Goal: Task Accomplishment & Management: Use online tool/utility

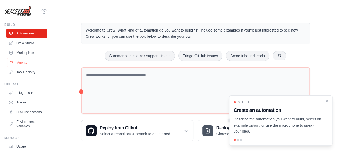
click at [33, 63] on link "Agents" at bounding box center [27, 62] width 41 height 9
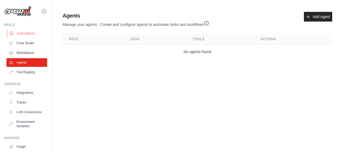
click at [28, 32] on link "Automations" at bounding box center [27, 33] width 41 height 9
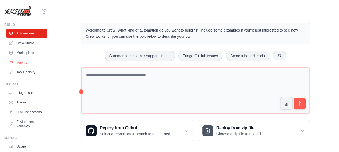
click at [20, 60] on link "Agents" at bounding box center [27, 62] width 41 height 9
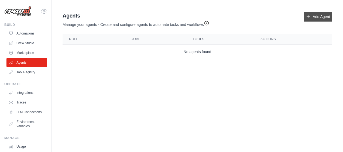
click at [319, 15] on link "Add Agent" at bounding box center [318, 17] width 28 height 10
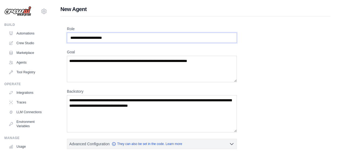
click at [171, 38] on input "Role" at bounding box center [152, 38] width 170 height 10
click at [142, 41] on input "Role" at bounding box center [152, 38] width 170 height 10
drag, startPoint x: 129, startPoint y: 36, endPoint x: 102, endPoint y: 35, distance: 26.8
click at [102, 35] on input "Role" at bounding box center [152, 38] width 170 height 10
click at [97, 36] on input "Role" at bounding box center [152, 38] width 170 height 10
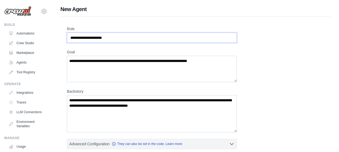
drag, startPoint x: 103, startPoint y: 38, endPoint x: 71, endPoint y: 37, distance: 31.3
click at [71, 37] on input "Role" at bounding box center [152, 38] width 170 height 10
drag, startPoint x: 68, startPoint y: 38, endPoint x: 129, endPoint y: 31, distance: 61.4
click at [129, 31] on div "Role" at bounding box center [152, 34] width 170 height 17
click at [26, 34] on link "Automations" at bounding box center [27, 33] width 41 height 9
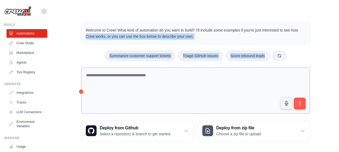
drag, startPoint x: 338, startPoint y: 30, endPoint x: 344, endPoint y: 71, distance: 41.3
click at [339, 71] on html "[EMAIL_ADDRESS][DOMAIN_NAME] Settings Build Automations Crew Studio Resources" at bounding box center [169, 78] width 339 height 156
drag, startPoint x: 344, startPoint y: 71, endPoint x: 325, endPoint y: 60, distance: 22.6
click at [325, 60] on div "Welcome to Crew! What kind of automation do you want to build? I'll include som…" at bounding box center [195, 82] width 270 height 136
click at [194, 42] on div "Welcome to Crew! What kind of automation do you want to build? I'll include som…" at bounding box center [195, 34] width 229 height 22
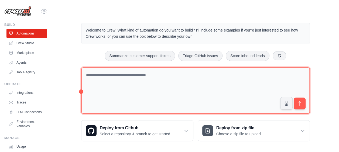
click at [141, 73] on textarea at bounding box center [195, 91] width 229 height 47
click at [120, 75] on textarea "**********" at bounding box center [195, 91] width 229 height 47
click at [103, 73] on textarea "**********" at bounding box center [195, 91] width 229 height 47
type textarea "**********"
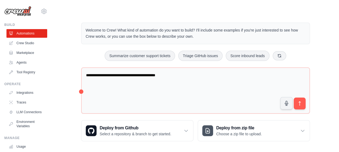
click at [302, 102] on div "Step 1 Create an automation Describe the automation you want to build, select a…" at bounding box center [281, 123] width 99 height 48
click at [80, 91] on div "**********" at bounding box center [196, 82] width 242 height 136
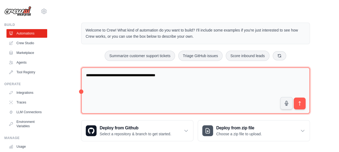
click at [185, 75] on textarea "**********" at bounding box center [195, 91] width 229 height 47
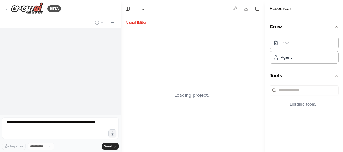
select select "****"
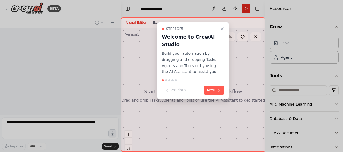
drag, startPoint x: 185, startPoint y: 75, endPoint x: 184, endPoint y: 70, distance: 5.0
click at [184, 70] on div "**********" at bounding box center [171, 76] width 343 height 152
click at [214, 89] on button "Next" at bounding box center [214, 90] width 21 height 9
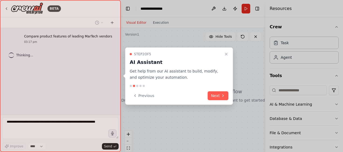
click at [214, 89] on div "Step 2 of 5 AI Assistant Get help from our AI assistant to build, modify, and o…" at bounding box center [179, 77] width 108 height 58
click at [218, 96] on button "Next" at bounding box center [218, 95] width 21 height 9
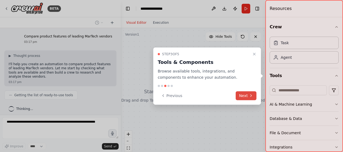
click at [244, 97] on button "Next" at bounding box center [246, 95] width 21 height 9
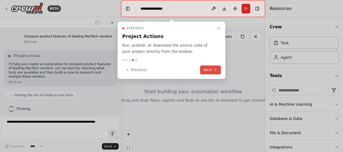
scroll to position [16, 0]
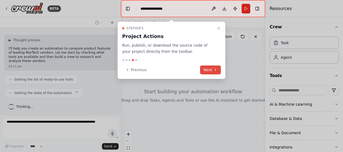
click at [216, 70] on icon at bounding box center [216, 70] width 4 height 4
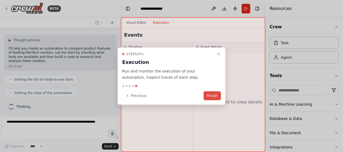
click at [213, 93] on button "Finish" at bounding box center [212, 95] width 17 height 9
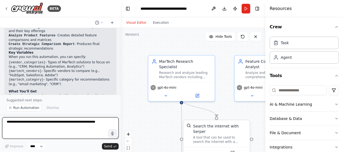
scroll to position [361, 0]
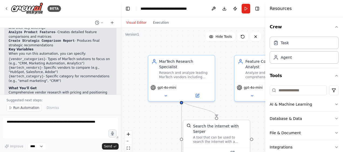
click at [54, 66] on li "{martech_vendors} - Specific vendors to compare (e.g., "HubSpot, Salesforce, Ad…" at bounding box center [61, 70] width 104 height 9
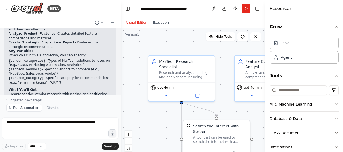
scroll to position [363, 0]
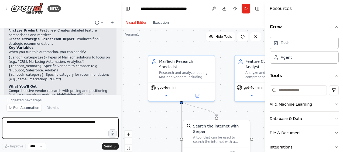
click at [28, 122] on textarea at bounding box center [60, 128] width 117 height 22
click at [35, 123] on textarea "**********" at bounding box center [60, 128] width 117 height 22
click at [48, 127] on textarea "**********" at bounding box center [60, 128] width 117 height 22
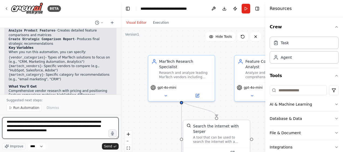
click at [33, 132] on textarea "**********" at bounding box center [60, 128] width 117 height 22
click at [104, 126] on textarea "**********" at bounding box center [60, 128] width 117 height 22
type textarea "**********"
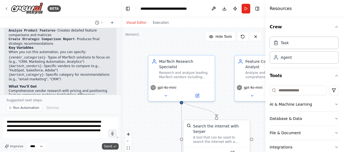
click at [107, 147] on span "Send" at bounding box center [108, 146] width 8 height 4
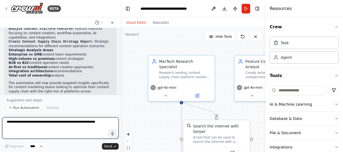
scroll to position [877, 0]
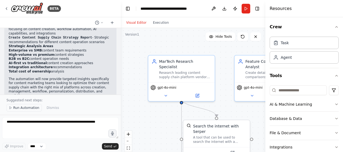
click at [18, 110] on span "Run Automation" at bounding box center [26, 108] width 26 height 4
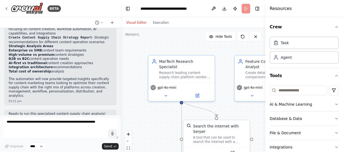
scroll to position [856, 0]
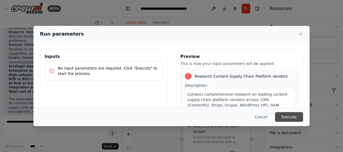
click at [285, 114] on button "Execute" at bounding box center [289, 117] width 28 height 10
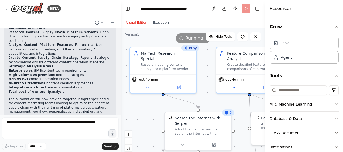
drag, startPoint x: 228, startPoint y: 55, endPoint x: 201, endPoint y: 41, distance: 30.0
click at [201, 41] on div "Version 1 Hide Tools .deletable-edge-delete-btn { width: 20px; height: 20px; bo…" at bounding box center [193, 95] width 145 height 135
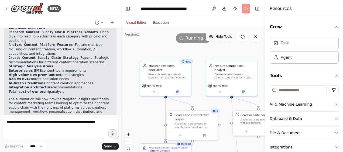
drag, startPoint x: 204, startPoint y: 70, endPoint x: 234, endPoint y: 39, distance: 43.5
click at [234, 39] on div "Version 1 Hide Tools .deletable-edge-delete-btn { width: 20px; height: 20px; bo…" at bounding box center [193, 95] width 145 height 135
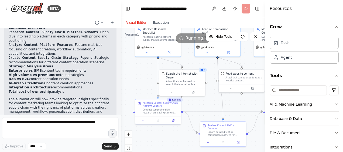
drag, startPoint x: 182, startPoint y: 93, endPoint x: 130, endPoint y: 102, distance: 52.7
click at [130, 102] on div ".deletable-edge-delete-btn { width: 20px; height: 20px; border: 0px solid #ffff…" at bounding box center [193, 95] width 145 height 135
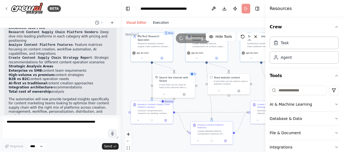
click at [161, 24] on button "Execution" at bounding box center [161, 22] width 22 height 6
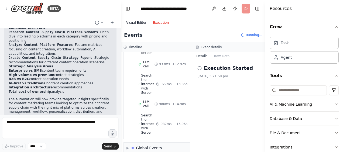
scroll to position [213, 0]
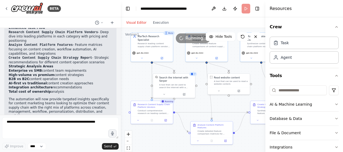
click at [132, 23] on button "Visual Editor" at bounding box center [136, 22] width 27 height 6
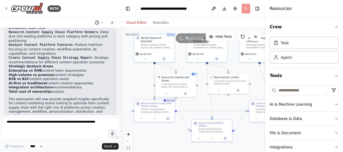
click at [103, 22] on icon at bounding box center [101, 22] width 3 height 3
click at [103, 22] on div at bounding box center [60, 76] width 121 height 152
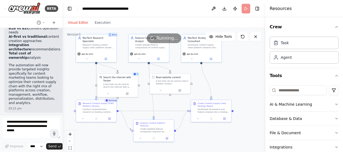
scroll to position [1440, 0]
drag, startPoint x: 120, startPoint y: 59, endPoint x: 63, endPoint y: 58, distance: 57.5
click at [63, 58] on div "BETA Compare product features of leading MarTech vendors 03:17 pm ▶ Thought pro…" at bounding box center [171, 76] width 343 height 152
drag, startPoint x: 246, startPoint y: 76, endPoint x: 246, endPoint y: 80, distance: 4.3
click at [246, 80] on div ".deletable-edge-delete-btn { width: 20px; height: 20px; border: 0px solid #ffff…" at bounding box center [164, 95] width 203 height 135
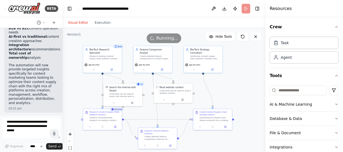
drag, startPoint x: 246, startPoint y: 80, endPoint x: 246, endPoint y: 86, distance: 5.7
click at [246, 86] on div ".deletable-edge-delete-btn { width: 20px; height: 20px; border: 0px solid #ffff…" at bounding box center [164, 95] width 203 height 135
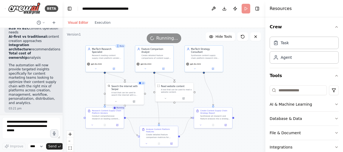
click at [246, 84] on div ".deletable-edge-delete-btn { width: 20px; height: 20px; border: 0px solid #ffff…" at bounding box center [164, 95] width 203 height 135
click at [116, 100] on icon at bounding box center [115, 100] width 1 height 1
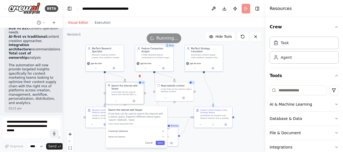
click at [163, 131] on icon "button" at bounding box center [164, 131] width 2 height 1
click at [163, 130] on icon "button" at bounding box center [164, 131] width 3 height 3
click at [164, 136] on icon "button" at bounding box center [164, 137] width 3 height 3
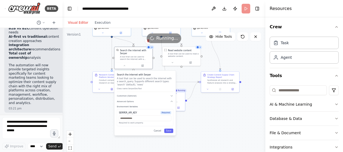
drag, startPoint x: 245, startPoint y: 106, endPoint x: 252, endPoint y: 72, distance: 34.9
click at [252, 72] on div ".deletable-edge-delete-btn { width: 20px; height: 20px; border: 0px solid #ffff…" at bounding box center [164, 95] width 203 height 135
click at [173, 101] on icon "button" at bounding box center [171, 102] width 3 height 3
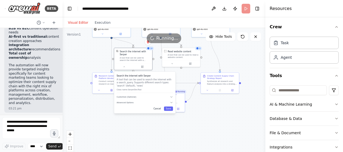
click at [158, 107] on button "Cancel" at bounding box center [157, 109] width 11 height 4
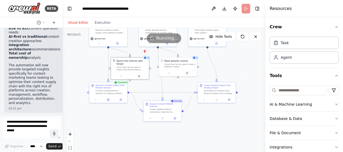
drag, startPoint x: 132, startPoint y: 103, endPoint x: 129, endPoint y: 112, distance: 10.0
click at [129, 112] on div ".deletable-edge-delete-btn { width: 20px; height: 20px; border: 0px solid #ffff…" at bounding box center [164, 95] width 203 height 135
click at [96, 100] on icon at bounding box center [96, 99] width 2 height 2
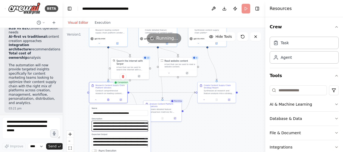
scroll to position [11, 0]
click at [133, 123] on textarea "**********" at bounding box center [120, 126] width 56 height 11
click at [119, 126] on textarea "**********" at bounding box center [120, 126] width 56 height 11
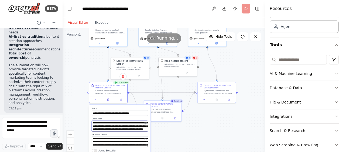
scroll to position [39, 0]
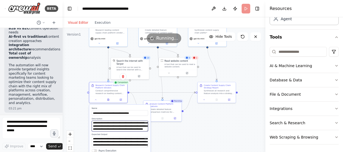
type textarea "**********"
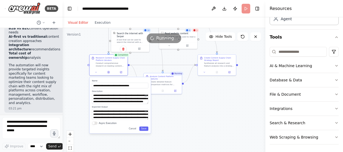
drag, startPoint x: 170, startPoint y: 138, endPoint x: 170, endPoint y: 111, distance: 27.5
click at [170, 111] on div ".deletable-edge-delete-btn { width: 20px; height: 20px; border: 0px solid #ffff…" at bounding box center [164, 95] width 203 height 135
click at [146, 129] on button "Save" at bounding box center [144, 129] width 9 height 4
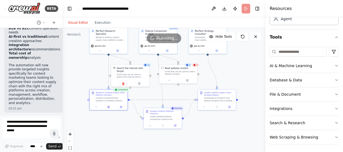
drag, startPoint x: 151, startPoint y: 108, endPoint x: 136, endPoint y: 150, distance: 44.5
click at [136, 150] on div ".deletable-edge-delete-btn { width: 20px; height: 20px; border: 0px solid #ffff…" at bounding box center [164, 95] width 203 height 135
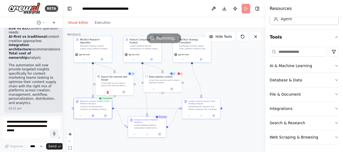
click at [242, 74] on div ".deletable-edge-delete-btn { width: 20px; height: 20px; border: 0px solid #ffff…" at bounding box center [164, 95] width 203 height 135
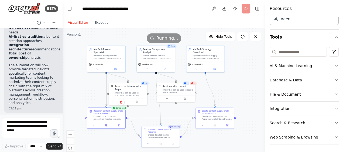
drag, startPoint x: 188, startPoint y: 136, endPoint x: 202, endPoint y: 146, distance: 16.8
click at [202, 146] on div ".deletable-edge-delete-btn { width: 20px; height: 20px; border: 0px solid #ffff…" at bounding box center [164, 95] width 203 height 135
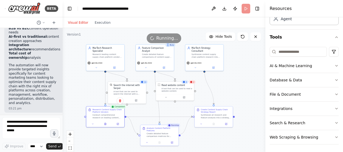
drag, startPoint x: 92, startPoint y: 98, endPoint x: 90, endPoint y: 95, distance: 4.3
click at [90, 95] on div ".deletable-edge-delete-btn { width: 20px; height: 20px; border: 0px solid #ffff…" at bounding box center [164, 95] width 203 height 135
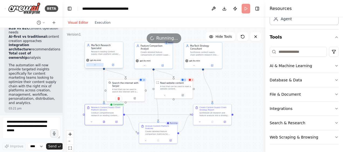
click at [96, 64] on icon at bounding box center [95, 65] width 2 height 2
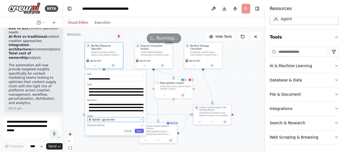
click at [141, 120] on icon "button" at bounding box center [141, 120] width 1 height 1
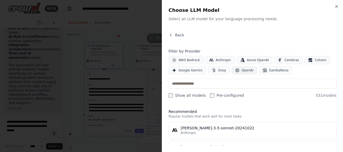
click at [242, 69] on span "OpenAI" at bounding box center [248, 70] width 12 height 4
click at [189, 69] on span "Google Gemini" at bounding box center [191, 70] width 24 height 4
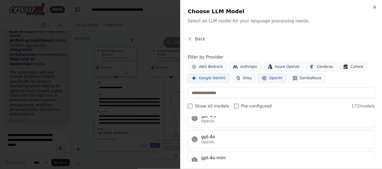
scroll to position [0, 0]
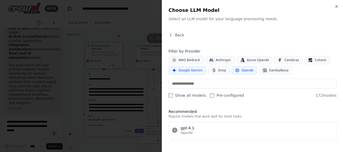
click at [283, 42] on div "Back Filter by Provider AWS Bedrock Anthropic Azure OpenAI Cerebras Cohere Goog…" at bounding box center [253, 88] width 168 height 113
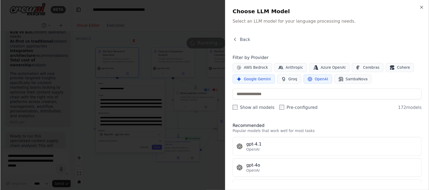
scroll to position [1, 0]
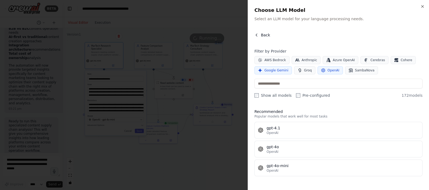
click at [258, 33] on icon "button" at bounding box center [257, 35] width 4 height 4
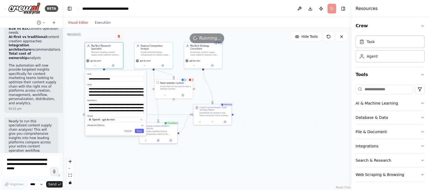
click at [143, 124] on icon "button" at bounding box center [142, 125] width 3 height 3
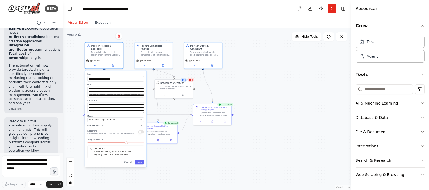
click at [143, 124] on icon "button" at bounding box center [142, 125] width 3 height 3
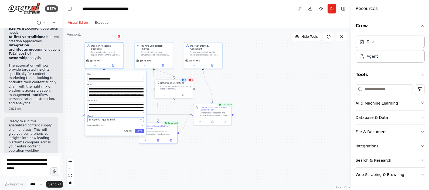
click at [141, 119] on icon "button" at bounding box center [141, 120] width 2 height 2
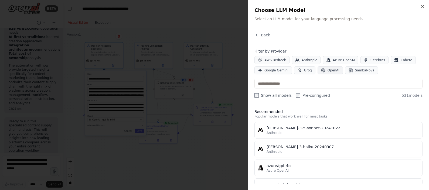
click at [321, 70] on icon "button" at bounding box center [323, 71] width 4 height 4
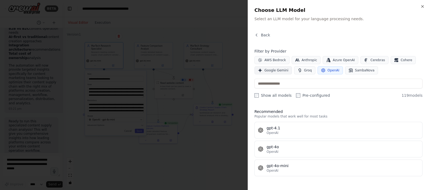
click at [279, 73] on button "Google Gemini" at bounding box center [274, 70] width 38 height 8
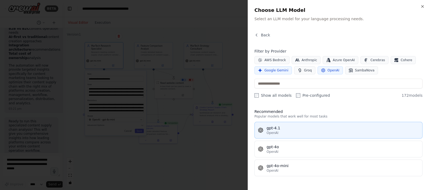
click at [343, 134] on div "OpenAI" at bounding box center [343, 133] width 153 height 4
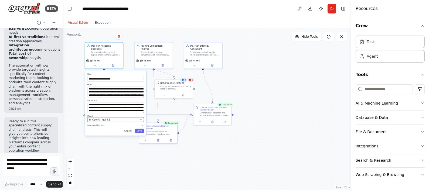
click at [140, 117] on button "OpenAI - gpt-4.1" at bounding box center [115, 119] width 56 height 5
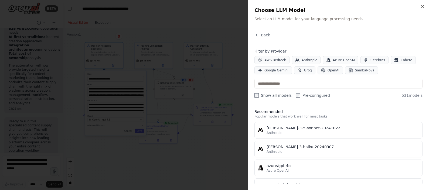
click at [212, 152] on div at bounding box center [214, 95] width 429 height 190
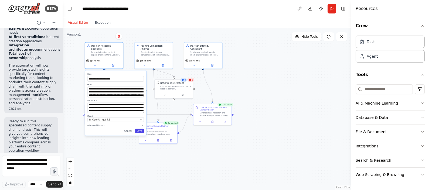
click at [141, 129] on button "Save" at bounding box center [139, 131] width 9 height 4
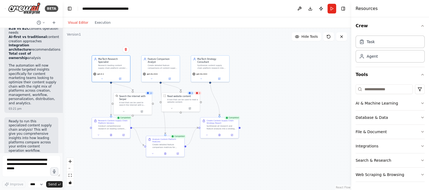
drag, startPoint x: 111, startPoint y: 140, endPoint x: 118, endPoint y: 153, distance: 15.0
click at [118, 152] on div ".deletable-edge-delete-btn { width: 20px; height: 20px; border: 0px solid #ffff…" at bounding box center [207, 109] width 289 height 162
click at [158, 64] on div "Create detailed feature comparisons of content supply chain platforms focusing …" at bounding box center [163, 66] width 30 height 5
drag, startPoint x: 260, startPoint y: 93, endPoint x: 265, endPoint y: 95, distance: 4.7
click at [265, 95] on div ".deletable-edge-delete-btn { width: 20px; height: 20px; border: 0px solid #ffff…" at bounding box center [207, 109] width 289 height 162
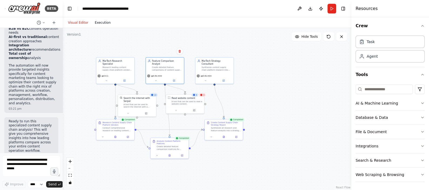
click at [100, 23] on button "Execution" at bounding box center [103, 22] width 22 height 6
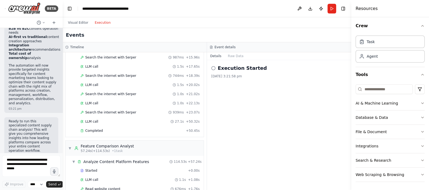
scroll to position [180, 0]
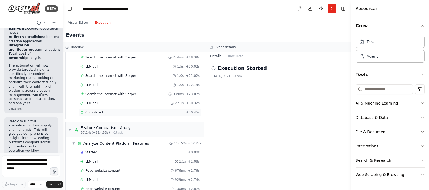
click at [161, 110] on div "Completed" at bounding box center [131, 112] width 103 height 4
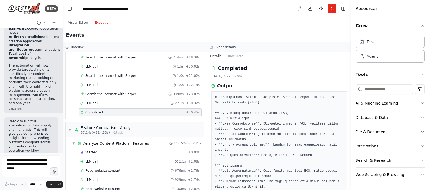
click at [161, 110] on div "Completed" at bounding box center [131, 112] width 103 height 4
click at [234, 55] on button "Raw Data" at bounding box center [236, 56] width 22 height 8
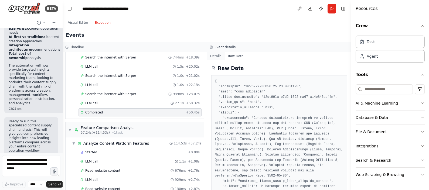
click at [217, 56] on button "Details" at bounding box center [216, 56] width 18 height 8
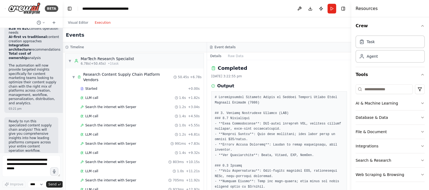
scroll to position [0, 0]
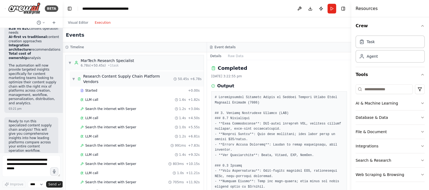
click at [74, 74] on div "▼ Research Content Supply Chain Platform Vendors" at bounding box center [123, 79] width 102 height 11
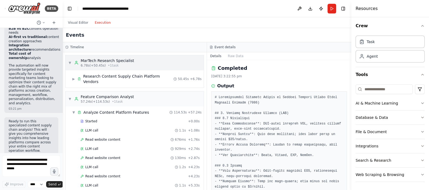
click at [70, 65] on div "▼ MarTech Research Specialist 6.78s (+50.45s) • 1 task" at bounding box center [101, 63] width 66 height 10
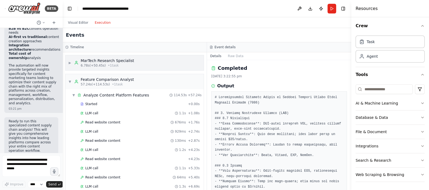
click at [70, 65] on span "▶" at bounding box center [69, 63] width 3 height 4
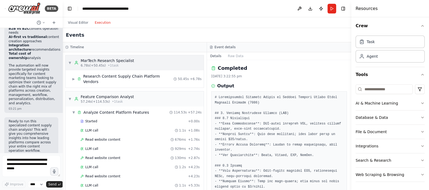
click at [69, 65] on span "▼" at bounding box center [69, 63] width 3 height 4
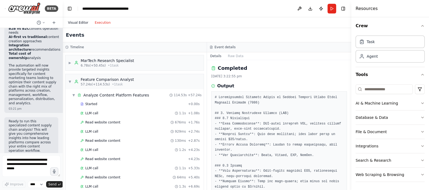
click at [79, 22] on button "Visual Editor" at bounding box center [78, 22] width 27 height 6
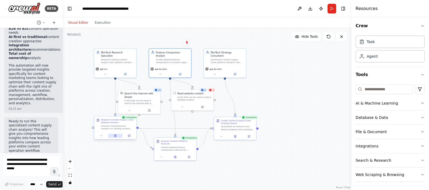
click at [115, 136] on icon at bounding box center [115, 136] width 1 height 0
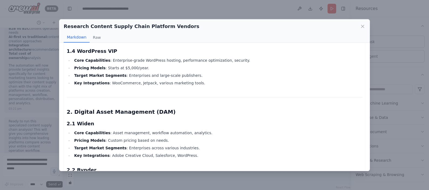
scroll to position [305, 0]
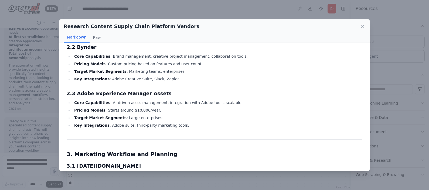
click at [343, 28] on div "Research Content Supply Chain Platform Vendors Markdown Raw" at bounding box center [214, 30] width 311 height 23
click at [343, 27] on icon at bounding box center [363, 26] width 3 height 3
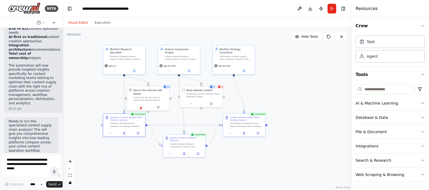
drag, startPoint x: 278, startPoint y: 102, endPoint x: 295, endPoint y: 100, distance: 17.4
click at [295, 100] on div ".deletable-edge-delete-btn { width: 20px; height: 20px; border: 0px solid #ffff…" at bounding box center [207, 109] width 289 height 162
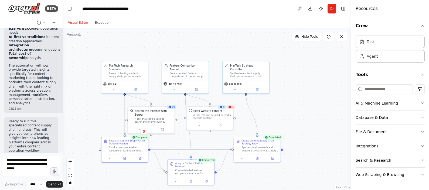
drag, startPoint x: 297, startPoint y: 80, endPoint x: 307, endPoint y: 100, distance: 22.9
click at [307, 100] on div ".deletable-edge-delete-btn { width: 20px; height: 20px; border: 0px solid #ffff…" at bounding box center [207, 109] width 289 height 162
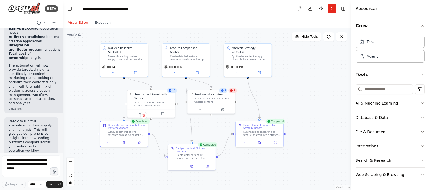
drag, startPoint x: 307, startPoint y: 100, endPoint x: 309, endPoint y: 81, distance: 19.3
click at [309, 81] on div ".deletable-edge-delete-btn { width: 20px; height: 20px; border: 0px solid #ffff…" at bounding box center [207, 109] width 289 height 162
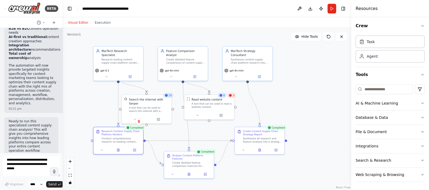
drag, startPoint x: 309, startPoint y: 81, endPoint x: 312, endPoint y: 86, distance: 5.3
click at [312, 86] on div ".deletable-edge-delete-btn { width: 20px; height: 20px; border: 0px solid #ffff…" at bounding box center [207, 109] width 289 height 162
drag, startPoint x: 312, startPoint y: 86, endPoint x: 327, endPoint y: 100, distance: 20.6
click at [327, 100] on div ".deletable-edge-delete-btn { width: 20px; height: 20px; border: 0px solid #ffff…" at bounding box center [207, 109] width 289 height 162
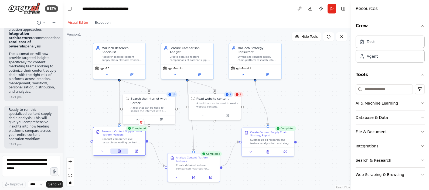
click at [118, 151] on icon at bounding box center [119, 151] width 2 height 3
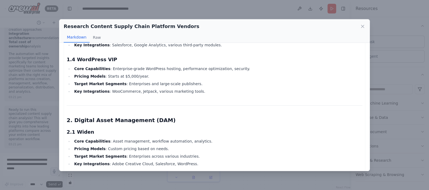
scroll to position [0, 0]
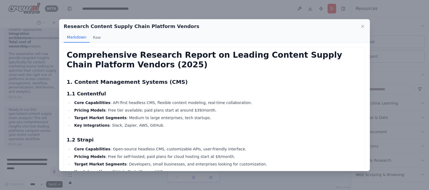
drag, startPoint x: 184, startPoint y: 68, endPoint x: 171, endPoint y: 70, distance: 13.1
click at [95, 38] on button "Raw" at bounding box center [97, 37] width 14 height 10
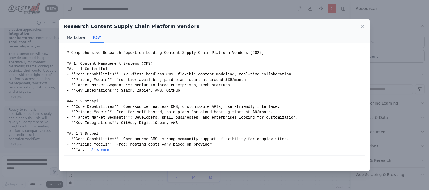
click at [75, 35] on button "Markdown" at bounding box center [77, 37] width 26 height 10
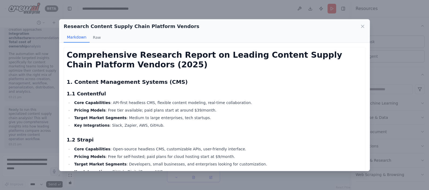
click at [343, 30] on div "Research Content Supply Chain Platform Vendors" at bounding box center [215, 27] width 302 height 8
click at [343, 27] on icon at bounding box center [363, 26] width 3 height 3
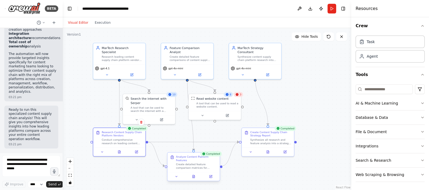
click at [194, 152] on div at bounding box center [194, 177] width 52 height 9
click at [194, 152] on button at bounding box center [194, 176] width 18 height 5
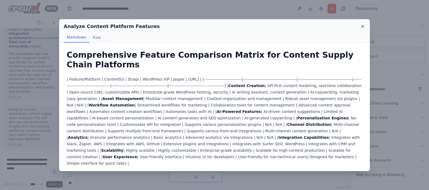
click at [343, 25] on icon at bounding box center [362, 26] width 5 height 5
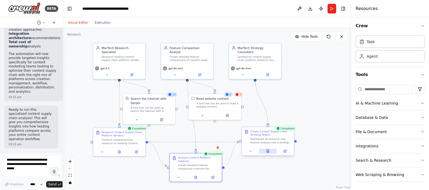
click at [270, 152] on button at bounding box center [268, 151] width 18 height 5
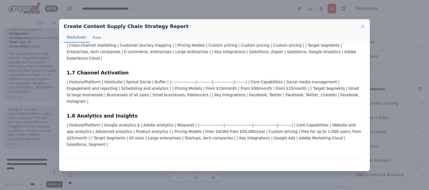
scroll to position [404, 0]
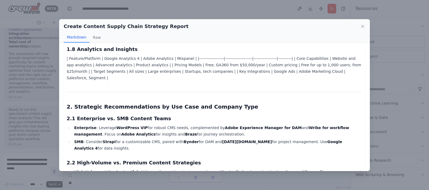
drag, startPoint x: 357, startPoint y: 103, endPoint x: 356, endPoint y: 113, distance: 10.6
click at [343, 125] on ul "Enterprise : Leverage WordPress VIP for robust CMS needs, complemented by Adobe…" at bounding box center [215, 138] width 296 height 27
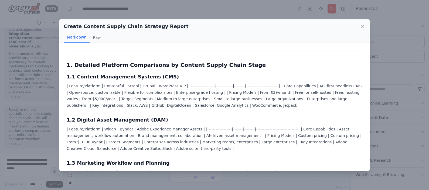
scroll to position [41, 0]
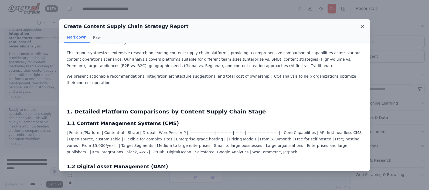
click at [343, 26] on icon at bounding box center [363, 26] width 3 height 3
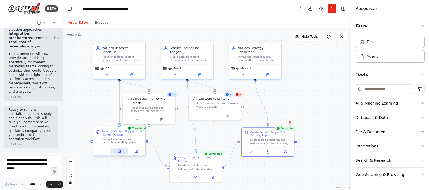
click at [118, 150] on icon at bounding box center [119, 151] width 2 height 3
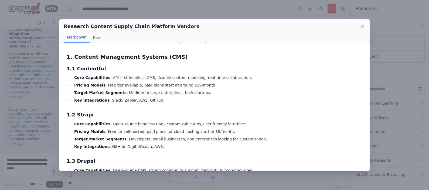
scroll to position [0, 0]
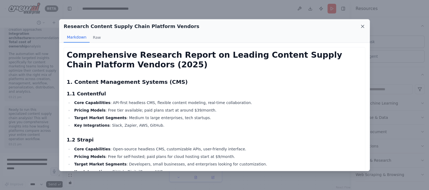
click at [343, 28] on icon at bounding box center [362, 26] width 5 height 5
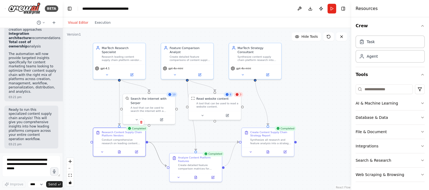
click at [158, 152] on icon "Edge from 72badd72-e699-4aec-9d35-357e57f07bf8 to 17141b1e-8145-4770-9b55-c0e15…" at bounding box center [157, 154] width 19 height 24
drag, startPoint x: 166, startPoint y: 167, endPoint x: 161, endPoint y: 58, distance: 109.8
click at [161, 58] on div ".deletable-edge-delete-btn { width: 20px; height: 20px; border: 0px solid #ffff…" at bounding box center [185, 86] width 227 height 128
click at [142, 152] on div ".deletable-edge-delete-btn { width: 20px; height: 20px; border: 0px solid #ffff…" at bounding box center [207, 109] width 289 height 162
click at [168, 152] on div ".deletable-edge-delete-btn { width: 20px; height: 20px; border: 0px solid #ffff…" at bounding box center [207, 109] width 289 height 162
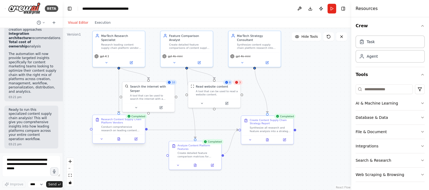
drag, startPoint x: 147, startPoint y: 143, endPoint x: 146, endPoint y: 131, distance: 12.2
click at [146, 131] on div ".deletable-edge-delete-btn { width: 20px; height: 20px; border: 0px solid #ffff…" at bounding box center [207, 109] width 289 height 162
click at [343, 42] on div "Task" at bounding box center [390, 41] width 69 height 12
click at [343, 60] on div "Agent" at bounding box center [390, 56] width 69 height 12
click at [343, 104] on icon "button" at bounding box center [423, 103] width 4 height 4
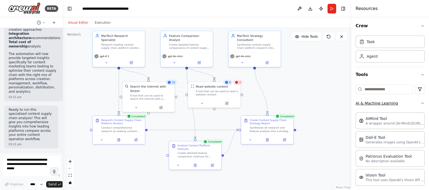
click at [343, 104] on button "AI & Machine Learning" at bounding box center [390, 103] width 69 height 14
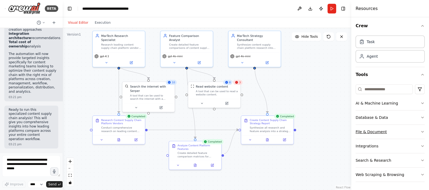
click at [343, 129] on button "File & Document" at bounding box center [390, 132] width 69 height 14
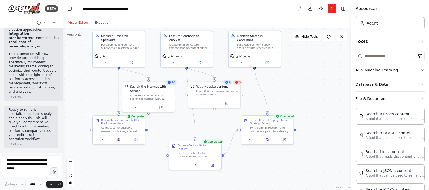
scroll to position [33, 0]
click at [343, 101] on icon "button" at bounding box center [423, 100] width 4 height 4
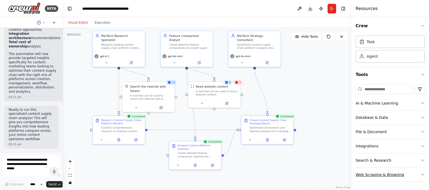
click at [343, 152] on button "Web Scraping & Browsing" at bounding box center [390, 175] width 69 height 14
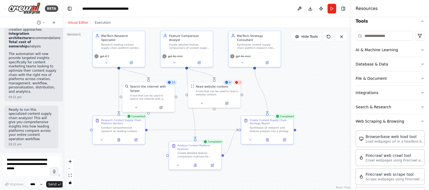
scroll to position [92, 0]
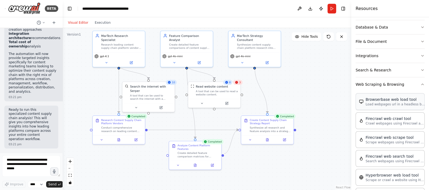
click at [343, 101] on div "Browserbase web load tool" at bounding box center [395, 99] width 59 height 5
click at [343, 126] on div "Firecrawl web crawl tool Crawl webpages using Firecrawl and return the contents" at bounding box center [390, 120] width 69 height 17
click at [343, 86] on icon "button" at bounding box center [423, 84] width 4 height 4
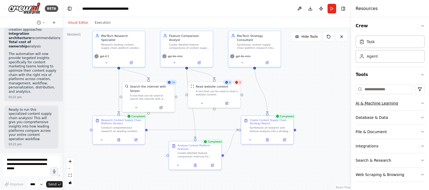
click at [343, 104] on button "AI & Machine Learning" at bounding box center [390, 103] width 69 height 14
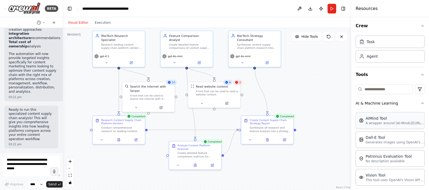
click at [343, 120] on div "AIMind Tool" at bounding box center [395, 118] width 59 height 5
click at [343, 124] on p "A wrapper around [AI-Minds](https://mindsdb.com/minds). Useful for when you nee…" at bounding box center [395, 123] width 59 height 4
click at [43, 152] on select "****" at bounding box center [37, 184] width 18 height 7
click at [333, 8] on button "Run" at bounding box center [332, 9] width 9 height 10
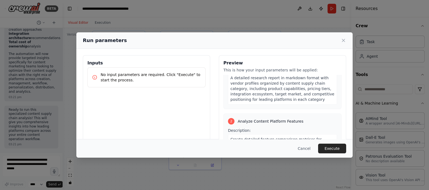
scroll to position [120, 0]
click at [315, 95] on div "A detailed research report in markdown format with vendor profiles organized by…" at bounding box center [282, 88] width 109 height 32
click at [309, 149] on button "Cancel" at bounding box center [304, 149] width 21 height 10
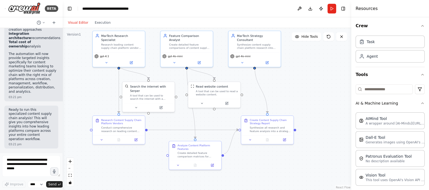
click at [192, 123] on div ".deletable-edge-delete-btn { width: 20px; height: 20px; border: 0px solid #ffff…" at bounding box center [207, 109] width 289 height 162
click at [193, 119] on icon "Edge from bd2163f1-fe1e-404c-b0e6-a5b41000a106 to 17141b1e-8145-4770-9b55-c0e15…" at bounding box center [191, 101] width 8 height 73
drag, startPoint x: 194, startPoint y: 119, endPoint x: 180, endPoint y: 122, distance: 14.4
click at [180, 122] on div ".deletable-edge-delete-btn { width: 20px; height: 20px; border: 0px solid #ffff…" at bounding box center [207, 109] width 289 height 162
click at [195, 116] on icon "Edge from bd2163f1-fe1e-404c-b0e6-a5b41000a106 to 17141b1e-8145-4770-9b55-c0e15…" at bounding box center [191, 101] width 8 height 73
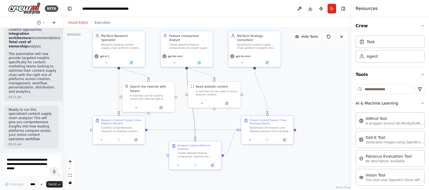
click at [57, 22] on button at bounding box center [54, 22] width 9 height 6
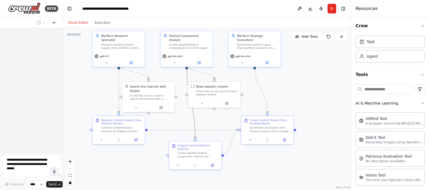
click at [57, 22] on button at bounding box center [54, 22] width 9 height 6
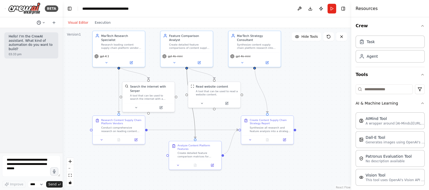
click at [45, 23] on button at bounding box center [41, 22] width 13 height 6
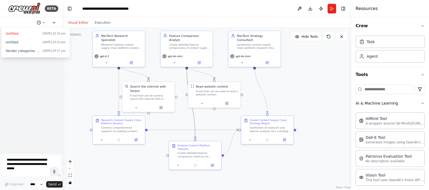
click at [45, 23] on div at bounding box center [31, 95] width 63 height 190
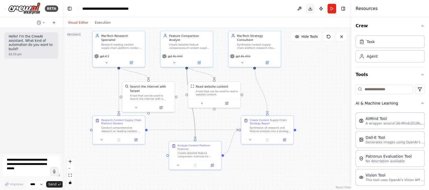
click at [311, 8] on button "Download" at bounding box center [310, 9] width 9 height 10
click at [311, 38] on span "Hide Tools" at bounding box center [310, 37] width 16 height 4
click at [311, 38] on span "Show Tools" at bounding box center [309, 37] width 18 height 4
click at [308, 62] on div ".deletable-edge-delete-btn { width: 20px; height: 20px; border: 0px solid #ffff…" at bounding box center [207, 109] width 289 height 162
click at [343, 5] on button "Toggle Right Sidebar" at bounding box center [344, 9] width 8 height 8
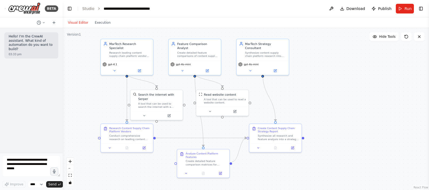
drag, startPoint x: 342, startPoint y: 58, endPoint x: 352, endPoint y: 69, distance: 14.5
click at [343, 69] on div ".deletable-edge-delete-btn { width: 20px; height: 20px; border: 0px solid #ffff…" at bounding box center [246, 109] width 367 height 162
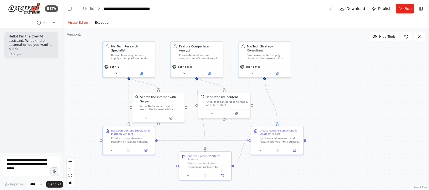
click at [97, 20] on button "Execution" at bounding box center [103, 22] width 22 height 6
click at [75, 19] on button "Visual Editor" at bounding box center [78, 22] width 27 height 6
click at [109, 150] on button at bounding box center [111, 149] width 15 height 5
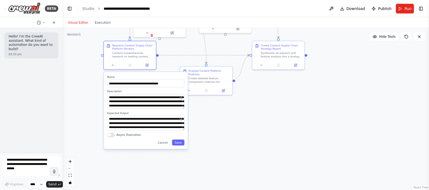
drag, startPoint x: 181, startPoint y: 147, endPoint x: 182, endPoint y: 61, distance: 85.3
click at [182, 61] on div ".deletable-edge-delete-btn { width: 20px; height: 20px; border: 0px solid #ffff…" at bounding box center [246, 109] width 367 height 162
click at [183, 121] on button at bounding box center [180, 119] width 5 height 5
click at [183, 119] on button at bounding box center [180, 119] width 5 height 5
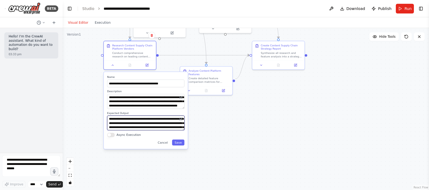
click at [163, 120] on textarea "**********" at bounding box center [145, 123] width 77 height 15
click at [182, 118] on icon at bounding box center [182, 119] width 2 height 2
click at [152, 122] on textarea "**********" at bounding box center [145, 123] width 77 height 15
click at [163, 141] on button "Cancel" at bounding box center [162, 143] width 15 height 6
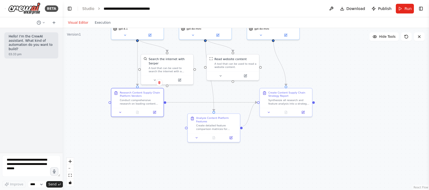
drag, startPoint x: 150, startPoint y: 120, endPoint x: 157, endPoint y: 168, distance: 48.4
click at [157, 152] on div ".deletable-edge-delete-btn { width: 20px; height: 20px; border: 0px solid #ffff…" at bounding box center [246, 109] width 367 height 162
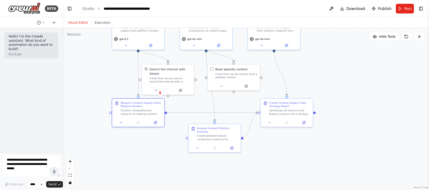
drag, startPoint x: 185, startPoint y: 94, endPoint x: 185, endPoint y: 104, distance: 9.7
click at [185, 104] on div ".deletable-edge-delete-btn { width: 20px; height: 20px; border: 0px solid #ffff…" at bounding box center [246, 109] width 367 height 162
click at [93, 20] on button "Execution" at bounding box center [103, 22] width 22 height 6
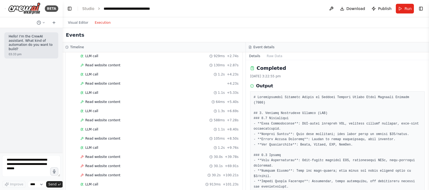
scroll to position [198, 0]
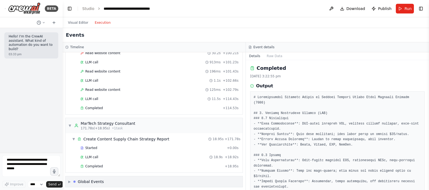
click at [70, 152] on span "▶" at bounding box center [69, 182] width 2 height 4
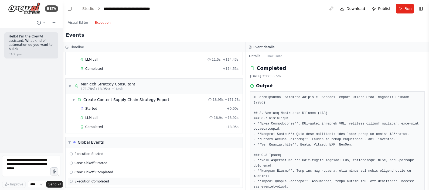
click at [72, 152] on icon at bounding box center [71, 181] width 3 height 3
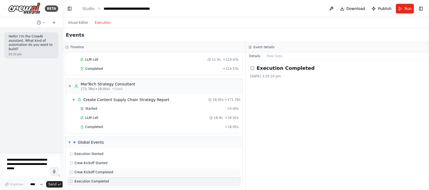
click at [87, 152] on span "Crew Kickoff Completed" at bounding box center [94, 172] width 39 height 4
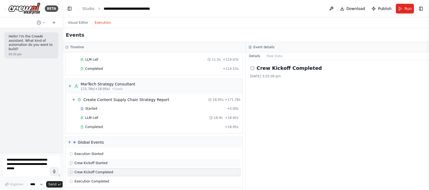
click at [90, 152] on span "Crew Kickoff Started" at bounding box center [91, 163] width 33 height 4
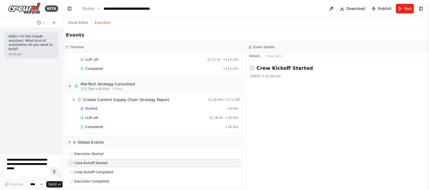
click at [90, 152] on div "Crew Kickoff Started" at bounding box center [154, 163] width 173 height 8
click at [89, 152] on div "Execution Started" at bounding box center [154, 154] width 173 height 8
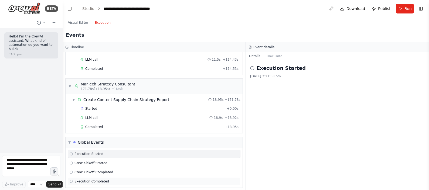
click at [95, 152] on span "Execution Completed" at bounding box center [92, 182] width 35 height 4
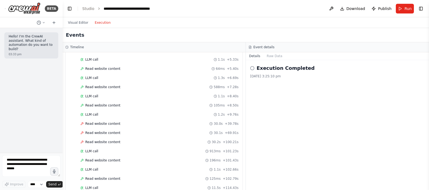
scroll to position [94, 0]
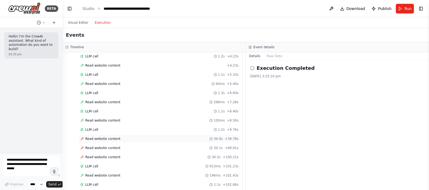
click at [136, 137] on div "Read website content 30.0s + 39.78s" at bounding box center [159, 139] width 158 height 4
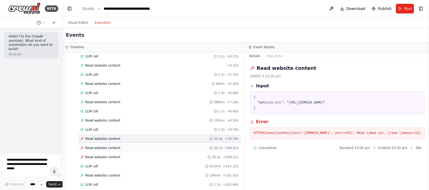
click at [129, 149] on div "Read website content 30.1s + 69.91s" at bounding box center [160, 148] width 162 height 8
click at [123, 152] on div "Read website content 30.2s + 100.21s" at bounding box center [160, 157] width 162 height 8
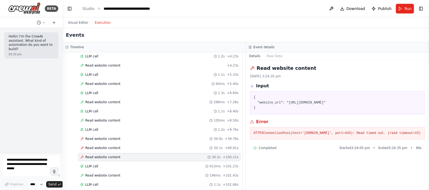
scroll to position [0, 0]
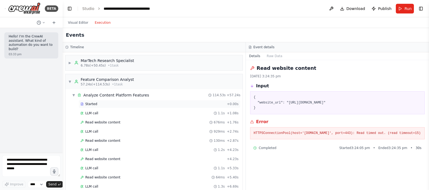
click at [99, 103] on div "Started" at bounding box center [152, 104] width 144 height 4
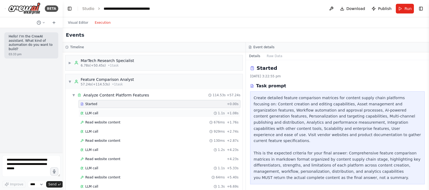
click at [104, 112] on div "LLM call 1.1s + 1.08s" at bounding box center [159, 113] width 158 height 4
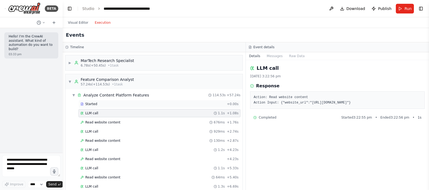
click at [101, 107] on div "Started + 0.00s" at bounding box center [160, 104] width 162 height 8
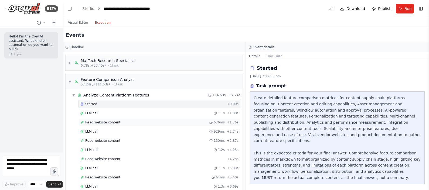
click at [112, 119] on div "Read website content 676ms + 1.76s" at bounding box center [160, 123] width 162 height 8
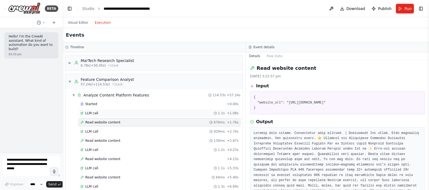
click at [108, 111] on div "LLM call 1.1s + 1.08s" at bounding box center [159, 113] width 158 height 4
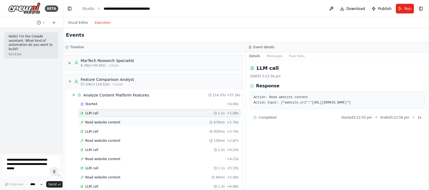
click at [127, 122] on div "Read website content 676ms + 1.76s" at bounding box center [159, 122] width 158 height 4
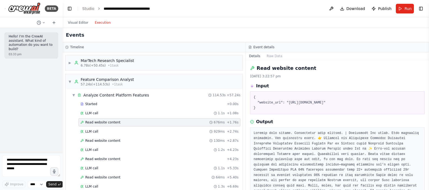
drag, startPoint x: 429, startPoint y: 82, endPoint x: 430, endPoint y: 96, distance: 13.9
click at [343, 96] on html "**********" at bounding box center [214, 95] width 429 height 190
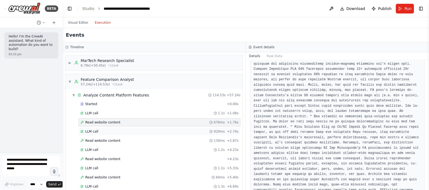
click at [124, 134] on div "LLM call 929ms + 2.74s" at bounding box center [160, 132] width 162 height 8
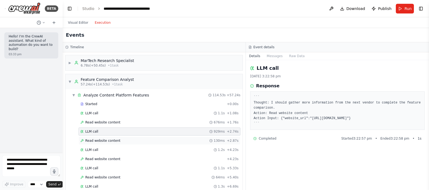
click at [132, 139] on div "Read website content 130ms + 2.87s" at bounding box center [159, 141] width 158 height 4
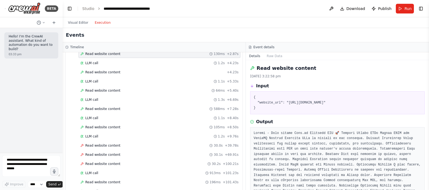
scroll to position [102, 0]
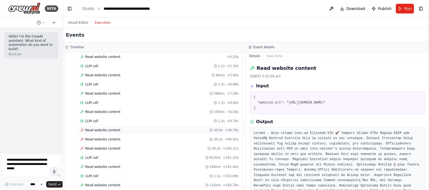
click at [111, 130] on span "Read website content" at bounding box center [102, 130] width 35 height 4
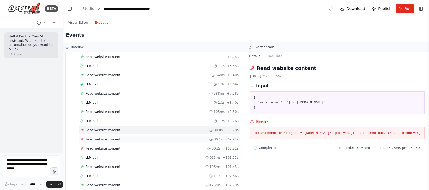
click at [151, 137] on div "Read website content 30.1s + 69.91s" at bounding box center [159, 139] width 158 height 4
click at [149, 143] on div "Started + 0.00s LLM call 1.1s + 1.08s Read website content 676ms + 1.76s LLM ca…" at bounding box center [156, 103] width 173 height 211
click at [143, 147] on div "Read website content 30.2s + 100.21s" at bounding box center [159, 149] width 158 height 4
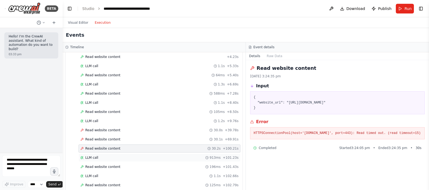
click at [124, 152] on div "LLM call 913ms + 101.23s" at bounding box center [159, 158] width 158 height 4
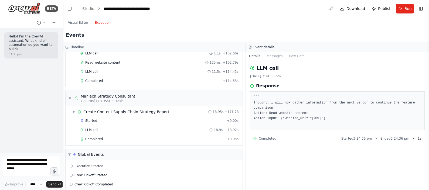
scroll to position [229, 0]
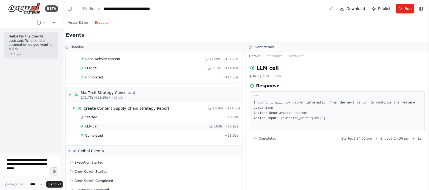
click at [119, 124] on div "LLM call 18.9s + 18.92s" at bounding box center [159, 126] width 158 height 4
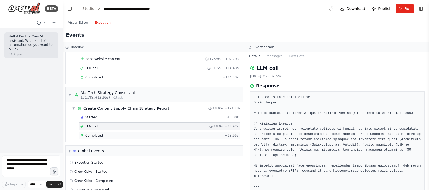
click at [133, 132] on div "Completed + 18.95s" at bounding box center [160, 136] width 162 height 8
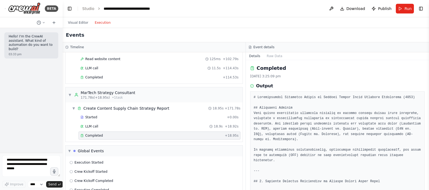
drag, startPoint x: 427, startPoint y: 72, endPoint x: 427, endPoint y: 84, distance: 12.2
click at [343, 84] on button "Toggle Sidebar" at bounding box center [429, 95] width 4 height 190
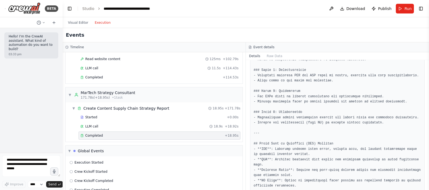
scroll to position [819, 0]
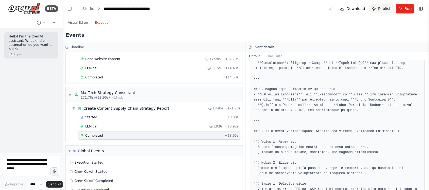
click at [343, 5] on button "Publish" at bounding box center [382, 9] width 24 height 10
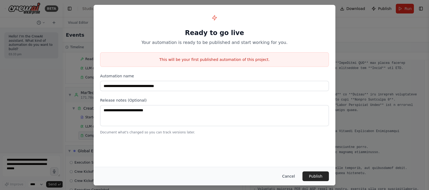
click at [287, 152] on button "Cancel" at bounding box center [288, 177] width 21 height 10
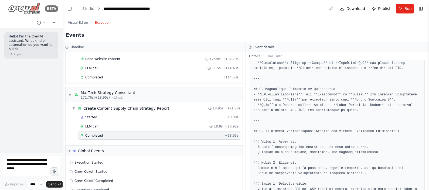
click at [26, 8] on img at bounding box center [24, 8] width 32 height 12
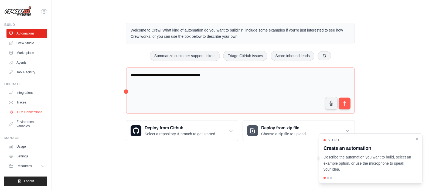
click at [31, 110] on link "LLM Connections" at bounding box center [27, 112] width 41 height 9
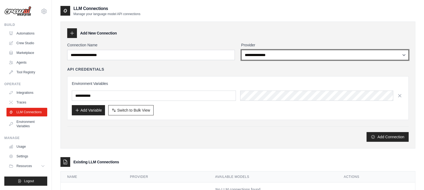
click at [275, 55] on select "**********" at bounding box center [325, 55] width 168 height 10
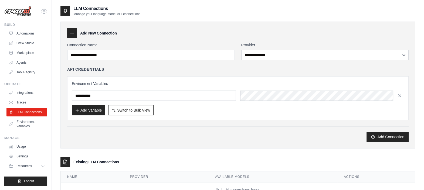
click at [164, 67] on div "API Credentials" at bounding box center [238, 69] width 342 height 5
click at [27, 124] on link "Environment Variables" at bounding box center [27, 124] width 41 height 13
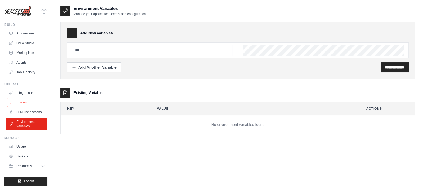
click at [21, 99] on link "Traces" at bounding box center [27, 102] width 41 height 9
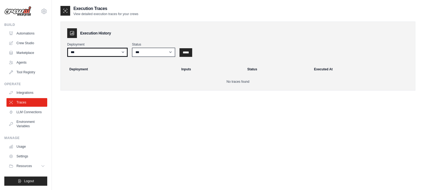
click at [103, 50] on select "***" at bounding box center [97, 52] width 60 height 9
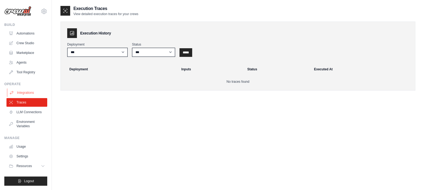
click at [38, 94] on link "Integrations" at bounding box center [27, 93] width 41 height 9
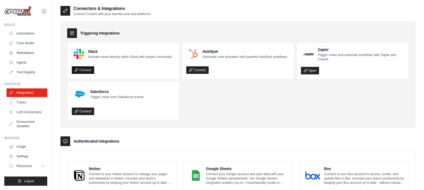
click at [84, 70] on link "Connect" at bounding box center [83, 70] width 22 height 8
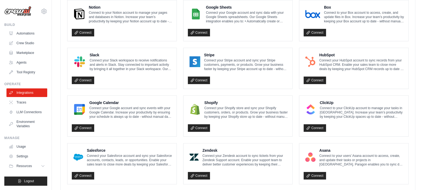
scroll to position [163, 0]
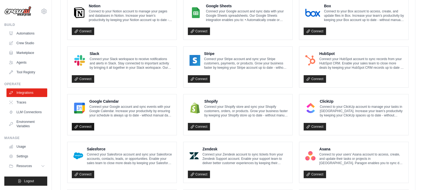
click at [81, 127] on link "Connect" at bounding box center [83, 127] width 22 height 8
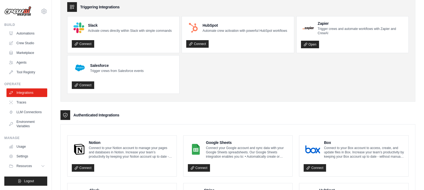
scroll to position [13, 0]
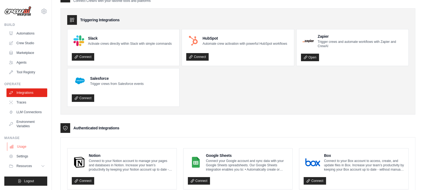
click at [21, 144] on link "Usage" at bounding box center [27, 147] width 41 height 9
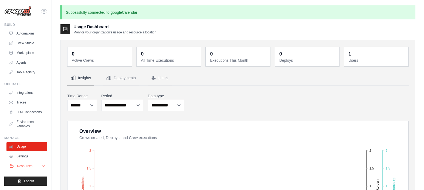
click at [38, 164] on button "Resources" at bounding box center [27, 166] width 41 height 9
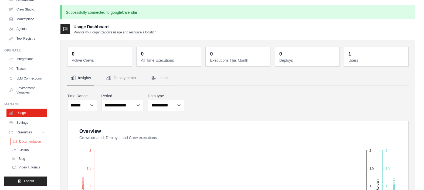
click at [28, 142] on span "Documentation" at bounding box center [30, 142] width 22 height 4
